Goal: Task Accomplishment & Management: Use online tool/utility

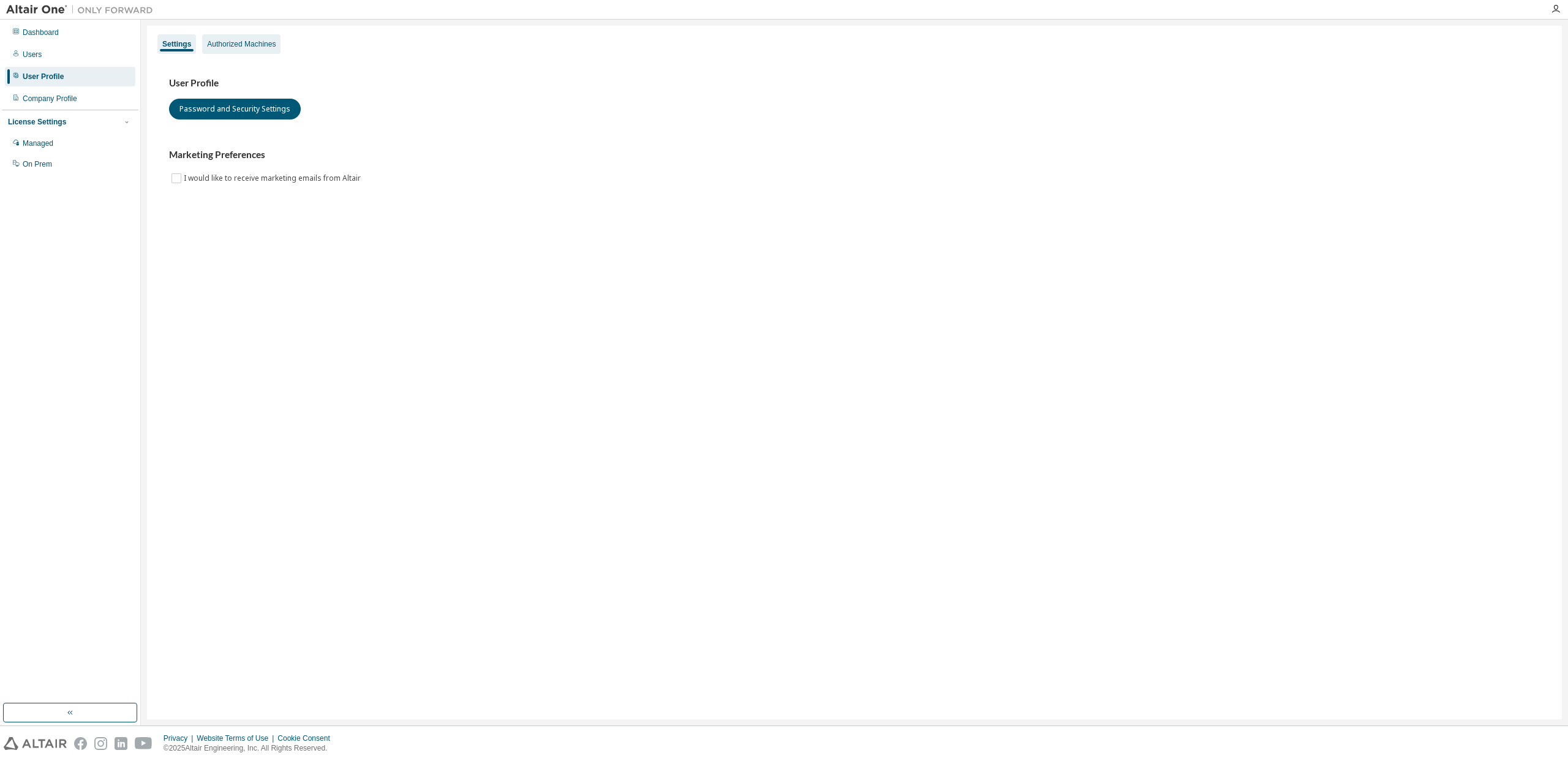
click at [248, 45] on div "Authorized Machines" at bounding box center [241, 44] width 69 height 10
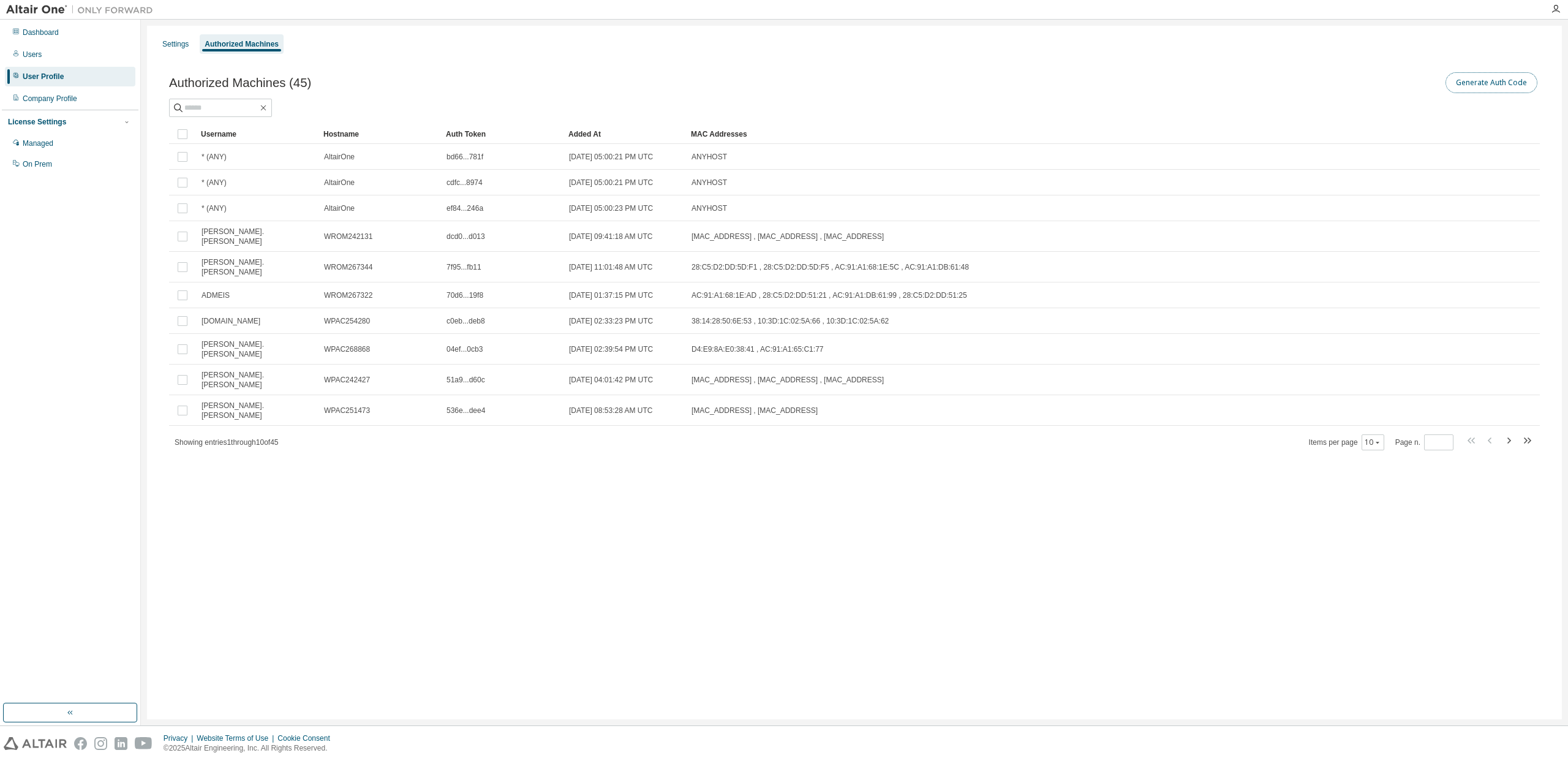
click at [1497, 78] on button "Generate Auth Code" at bounding box center [1491, 82] width 92 height 21
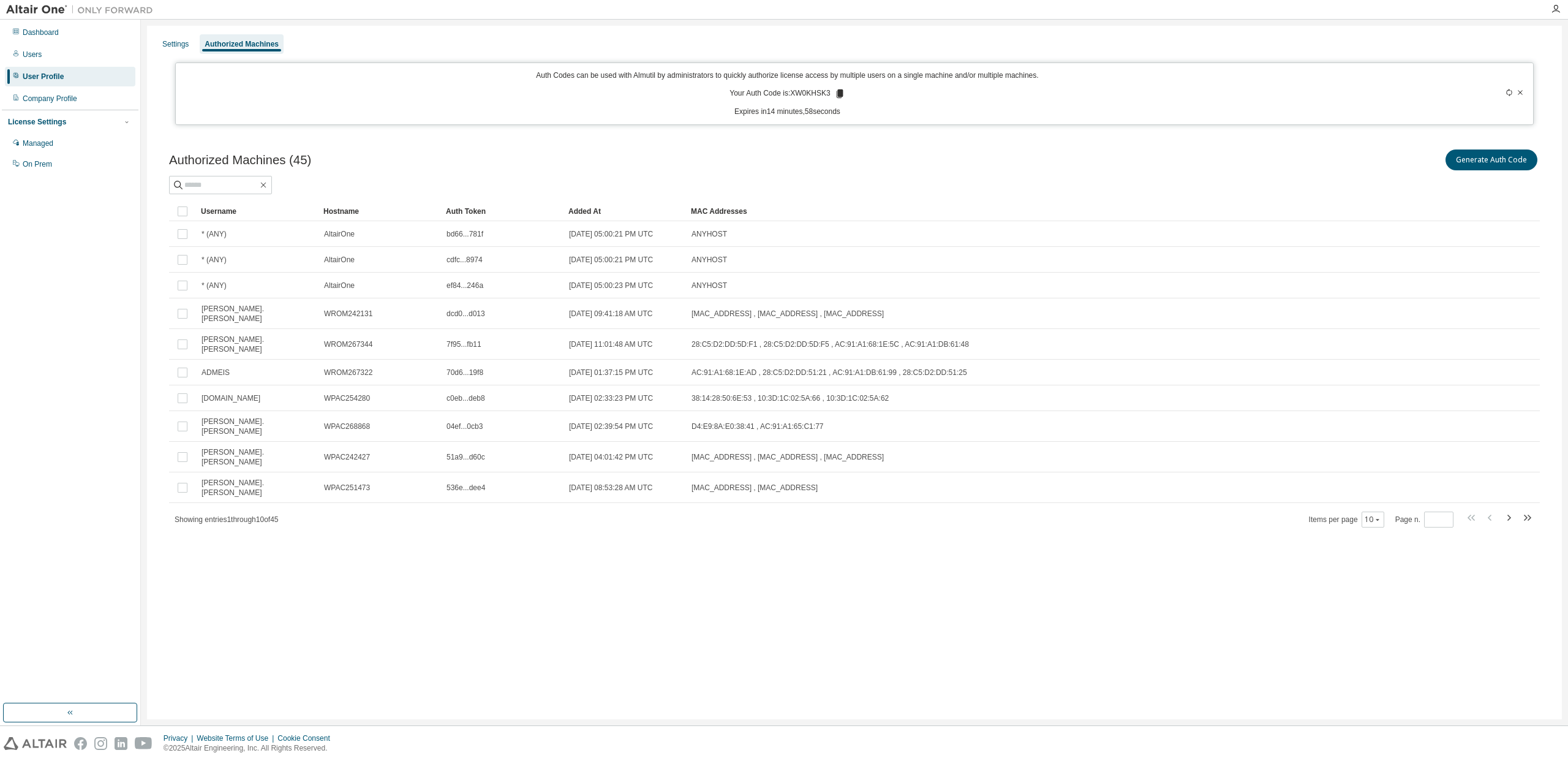
click at [842, 95] on icon at bounding box center [839, 93] width 7 height 9
